Goal: Navigation & Orientation: Go to known website

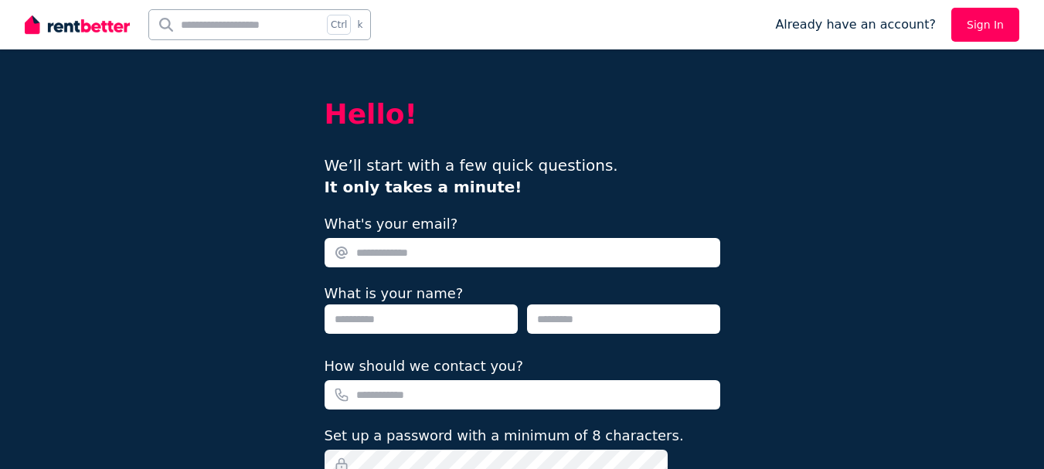
click at [63, 26] on img at bounding box center [77, 24] width 105 height 23
